Goal: Check status

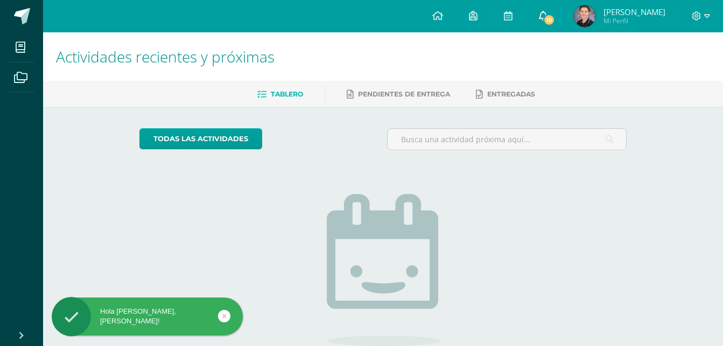
click at [553, 15] on span "10" at bounding box center [549, 20] width 12 height 12
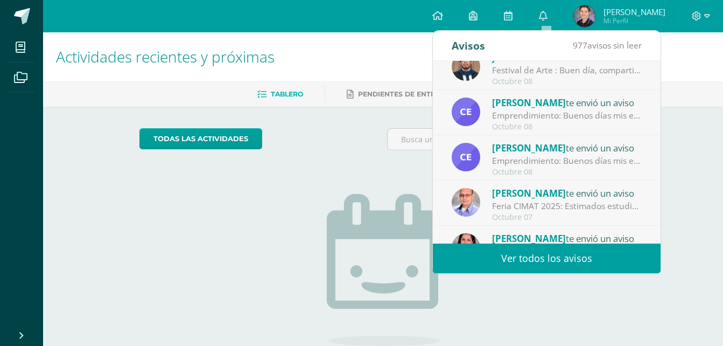
scroll to position [179, 0]
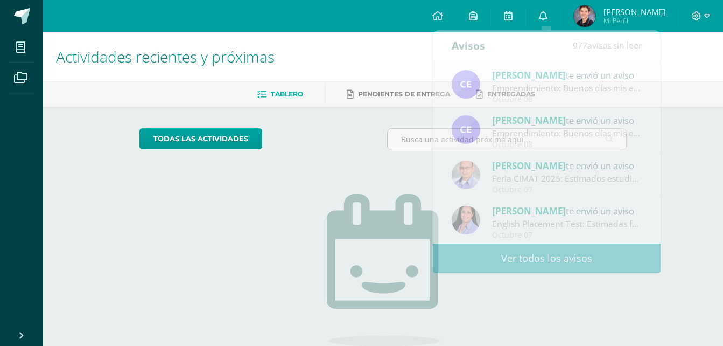
click at [584, 5] on img at bounding box center [585, 16] width 22 height 22
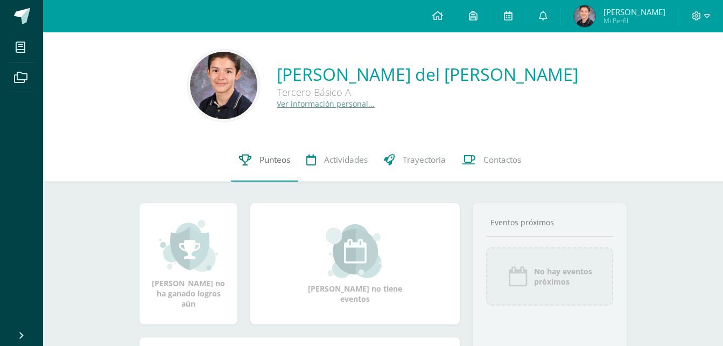
click at [266, 174] on link "Punteos" at bounding box center [264, 159] width 67 height 43
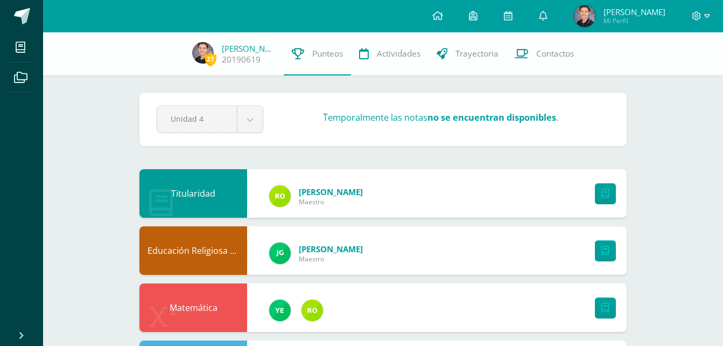
click at [477, 115] on strong "no se encuentran disponibles" at bounding box center [491, 117] width 129 height 12
